Goal: Check status

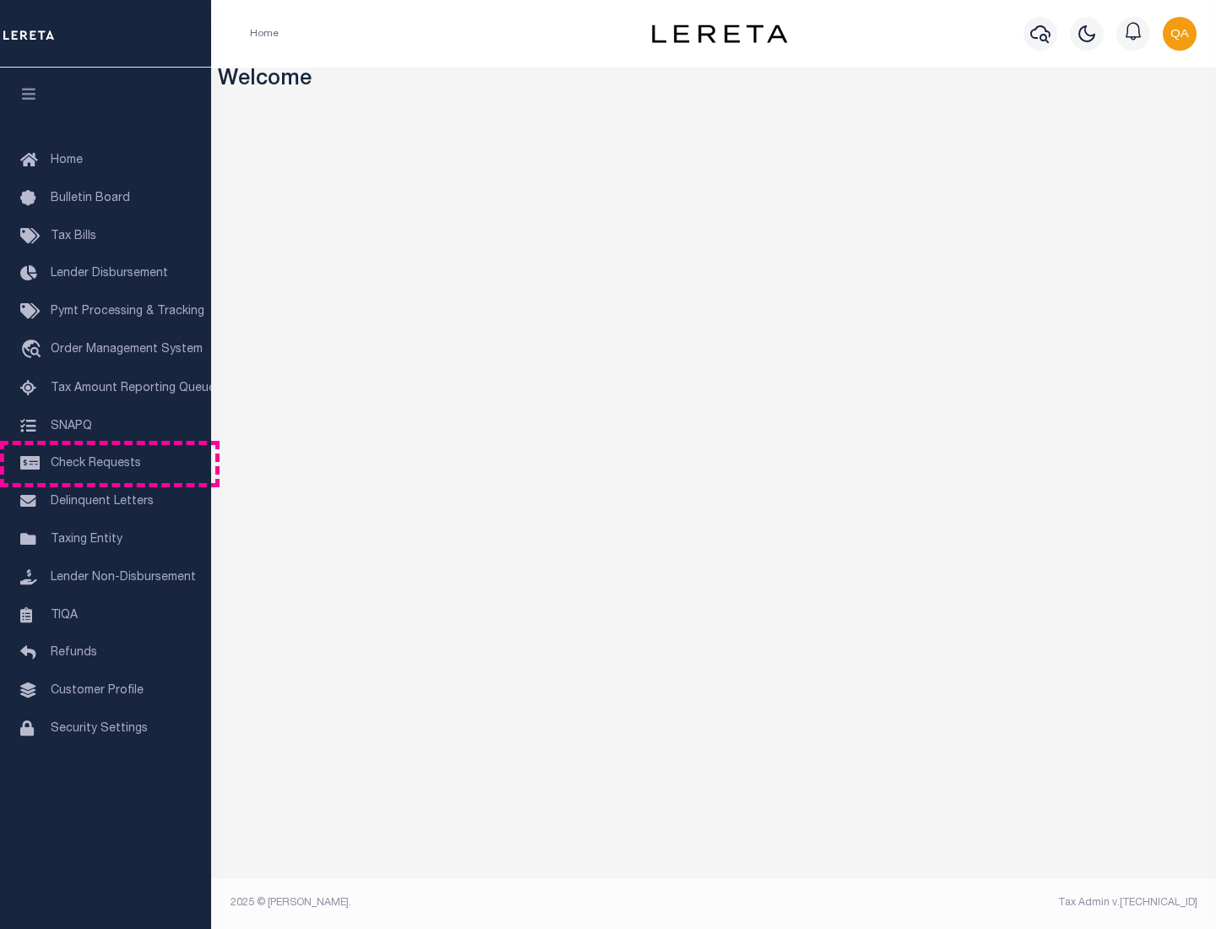
click at [106, 463] on span "Check Requests" at bounding box center [96, 464] width 90 height 12
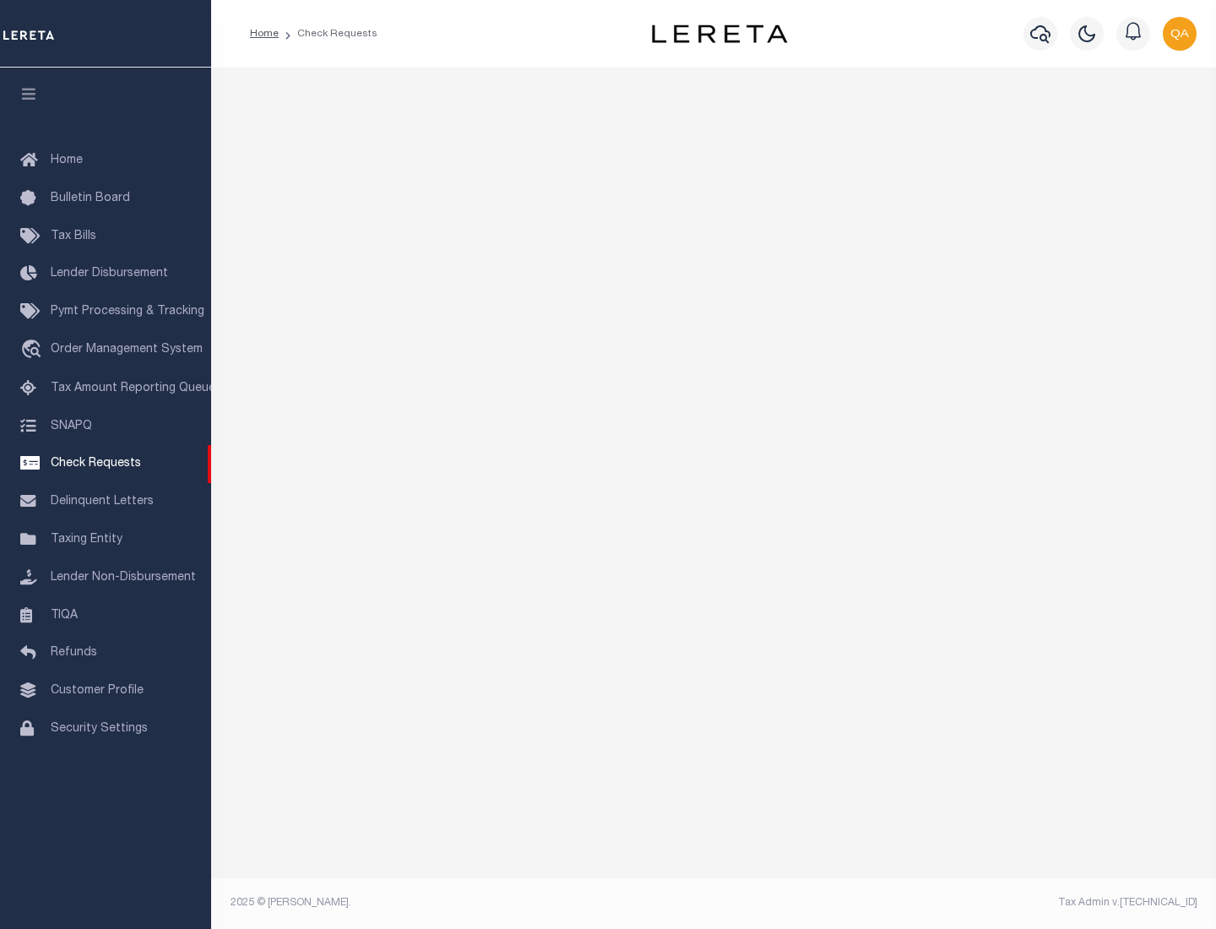
select select "50"
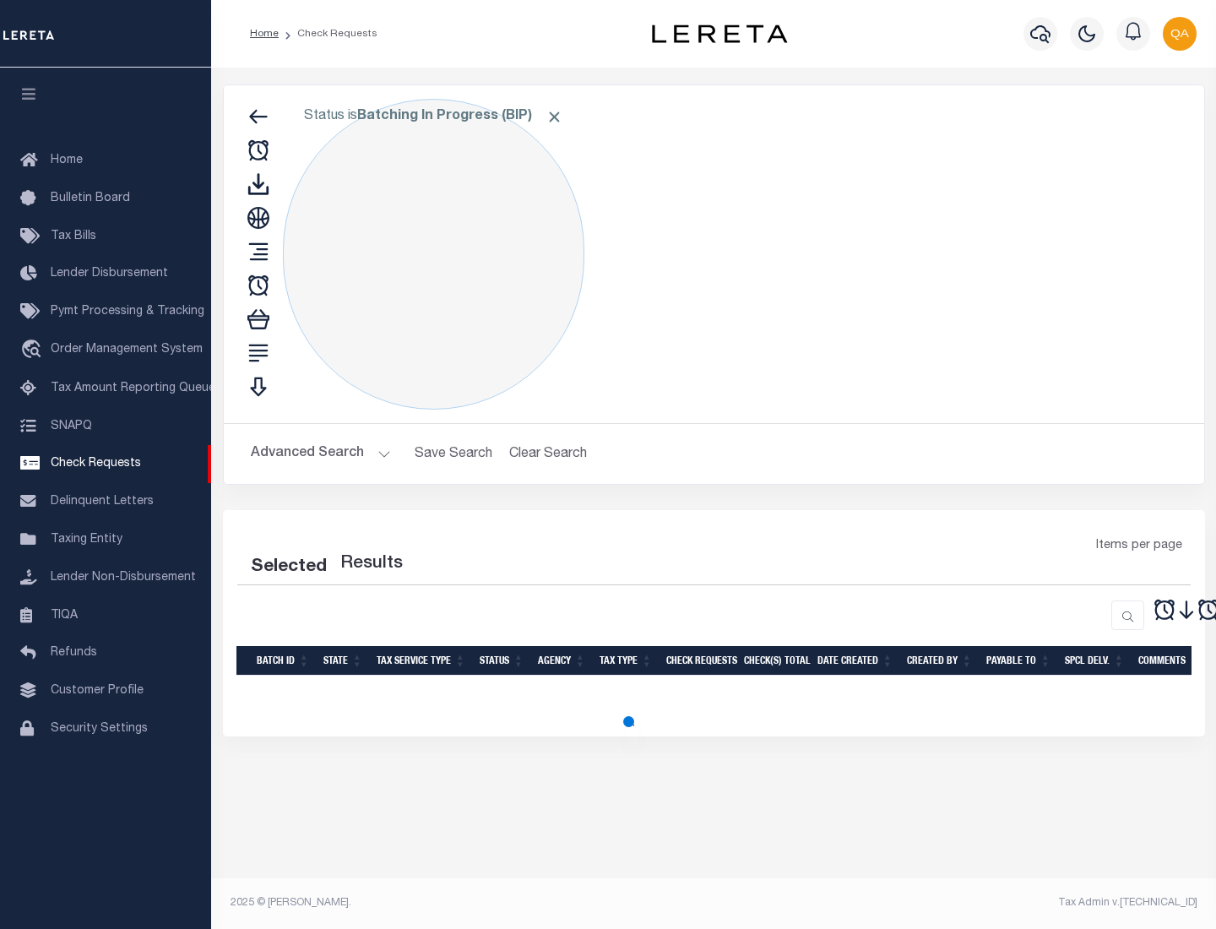
select select "50"
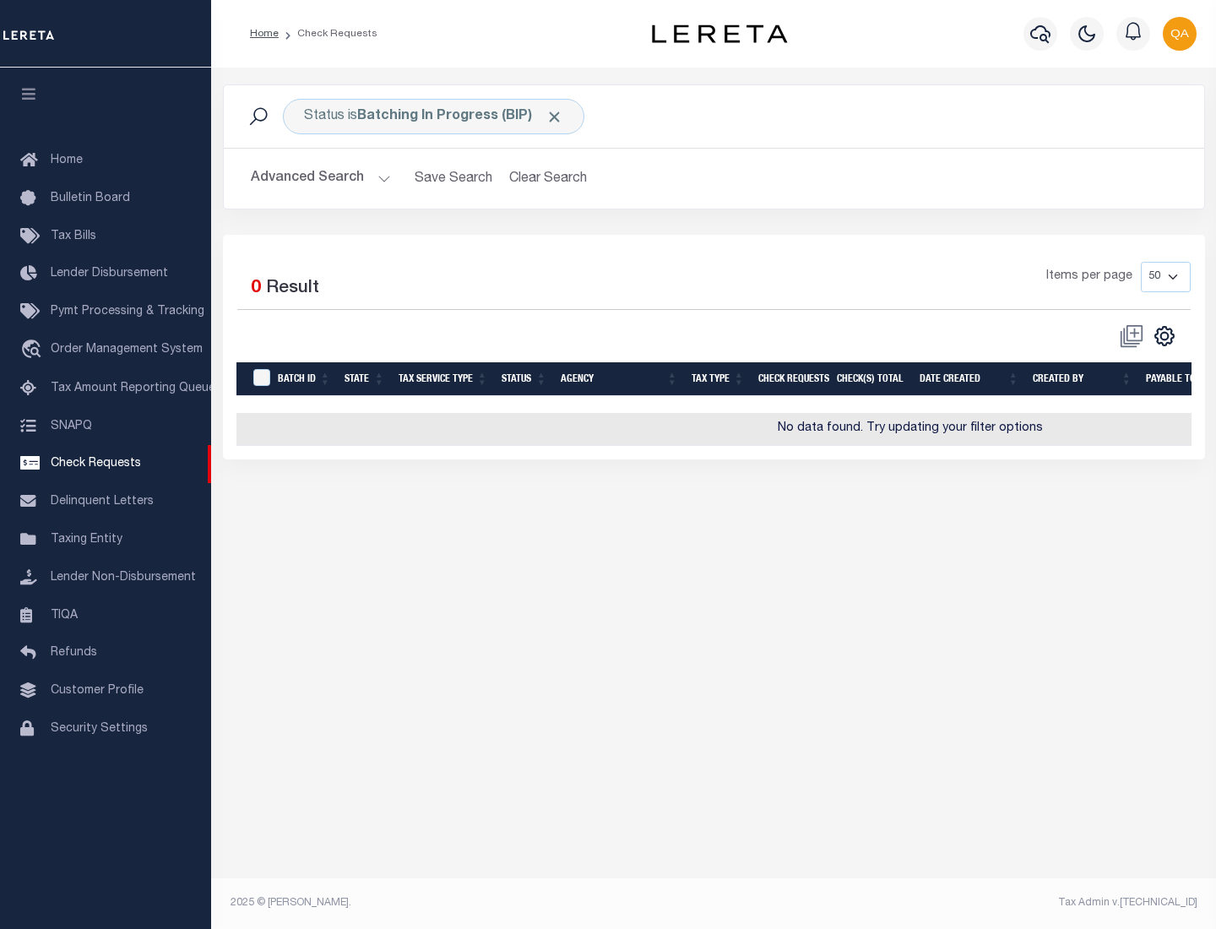
click at [555, 116] on span "Click to Remove" at bounding box center [554, 117] width 18 height 18
